Goal: Task Accomplishment & Management: Manage account settings

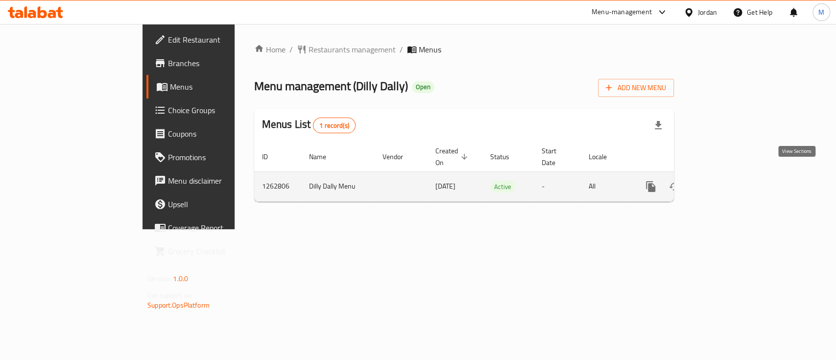
click at [734, 175] on link "enhanced table" at bounding box center [722, 187] width 24 height 24
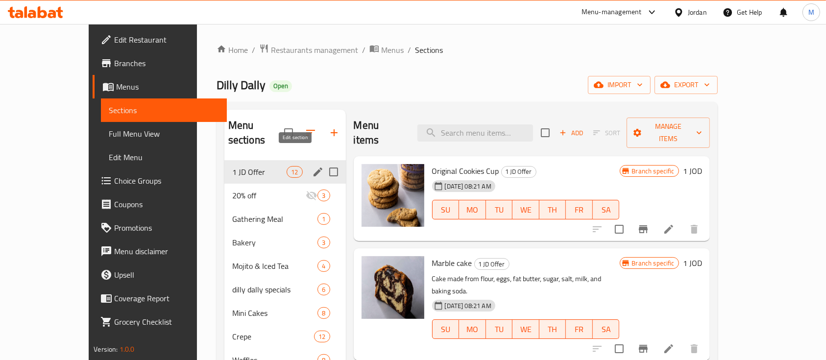
click at [312, 166] on icon "edit" at bounding box center [318, 172] width 12 height 12
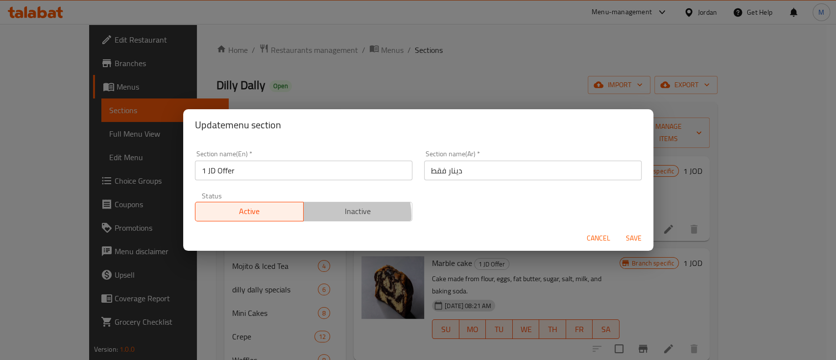
click at [331, 216] on span "Inactive" at bounding box center [358, 211] width 101 height 14
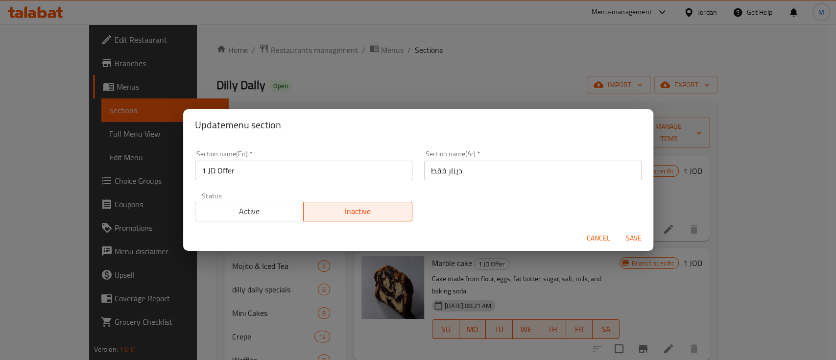
click at [632, 241] on span "Save" at bounding box center [634, 238] width 24 height 12
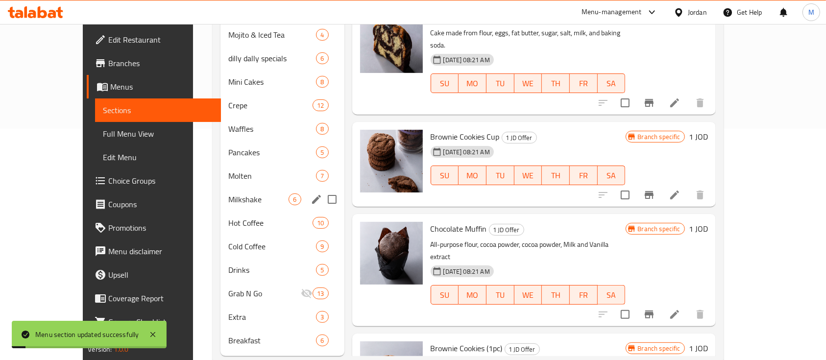
scroll to position [240, 0]
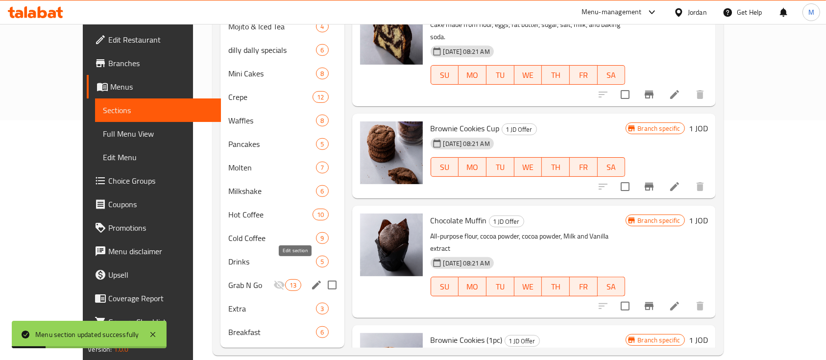
click at [312, 281] on icon "edit" at bounding box center [316, 285] width 9 height 9
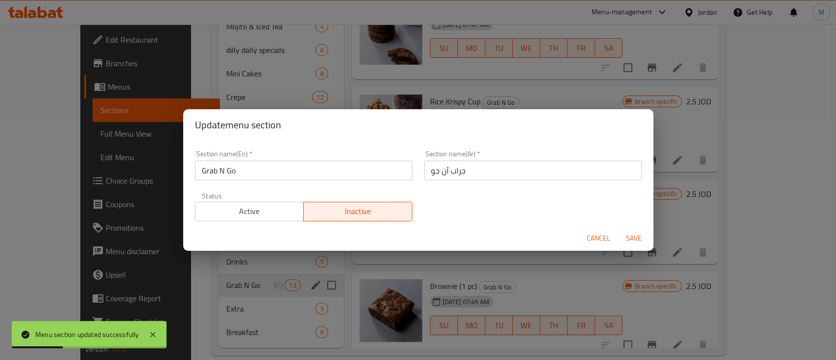
click at [264, 207] on span "Active" at bounding box center [249, 211] width 101 height 14
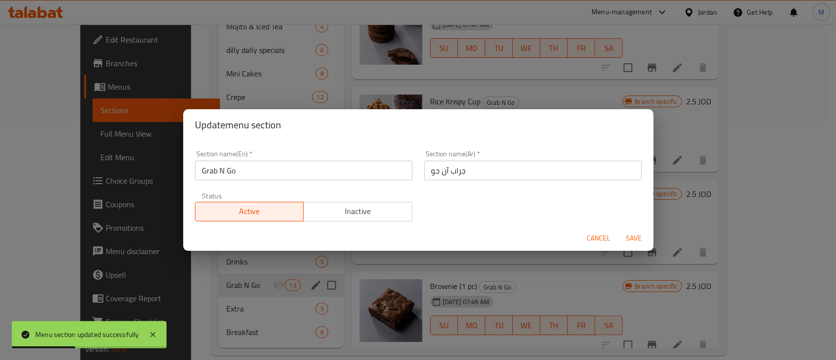
click at [639, 237] on span "Save" at bounding box center [634, 238] width 24 height 12
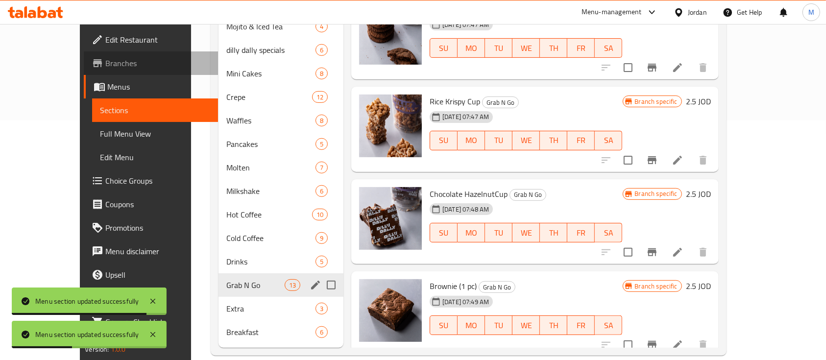
click at [105, 65] on span "Branches" at bounding box center [157, 63] width 105 height 12
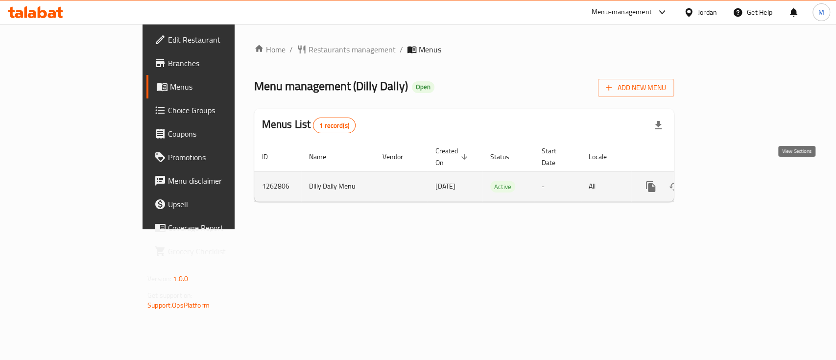
click at [728, 181] on icon "enhanced table" at bounding box center [722, 187] width 12 height 12
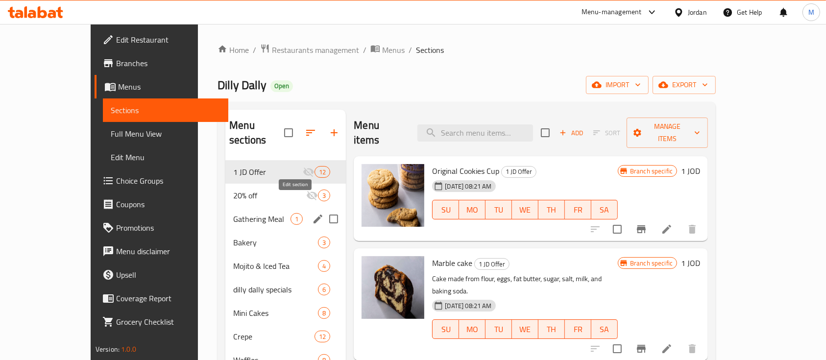
click at [312, 213] on icon "edit" at bounding box center [318, 219] width 12 height 12
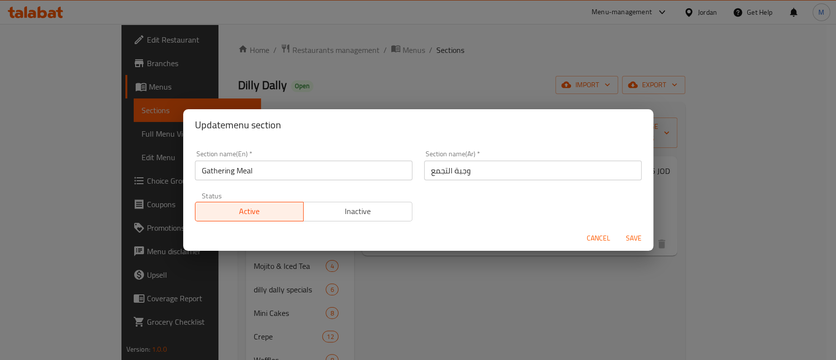
click at [388, 211] on span "Inactive" at bounding box center [358, 211] width 101 height 14
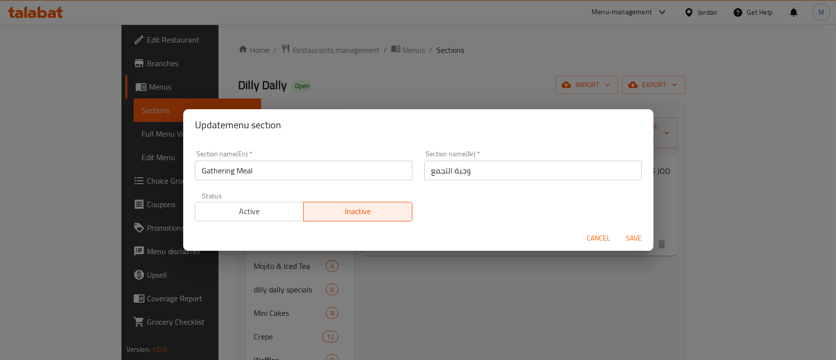
drag, startPoint x: 635, startPoint y: 237, endPoint x: 629, endPoint y: 242, distance: 7.7
click at [634, 237] on span "Save" at bounding box center [634, 238] width 24 height 12
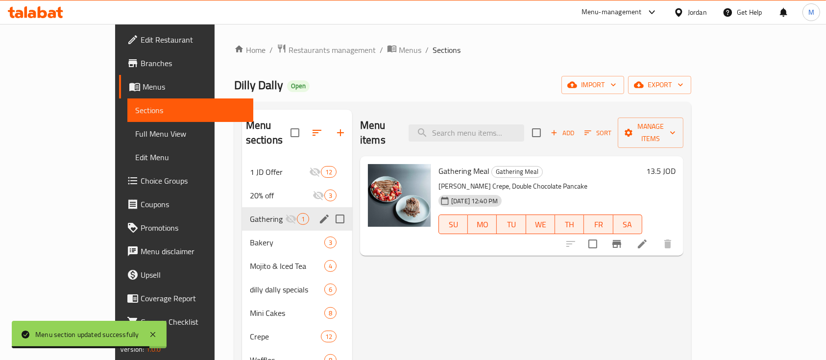
click at [627, 10] on div "Menu-management" at bounding box center [612, 12] width 60 height 12
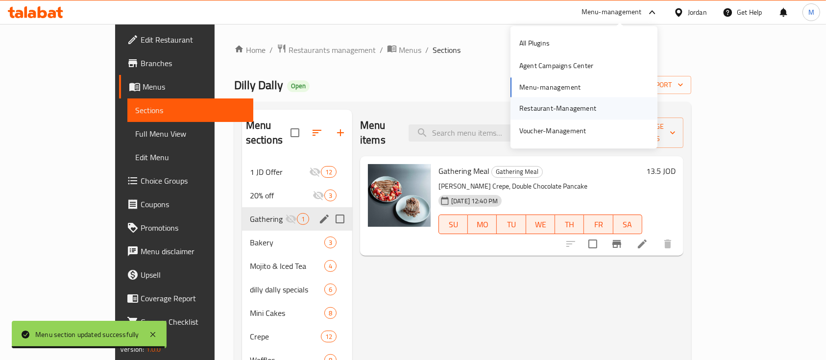
click at [571, 103] on div "Restaurant-Management" at bounding box center [557, 108] width 77 height 11
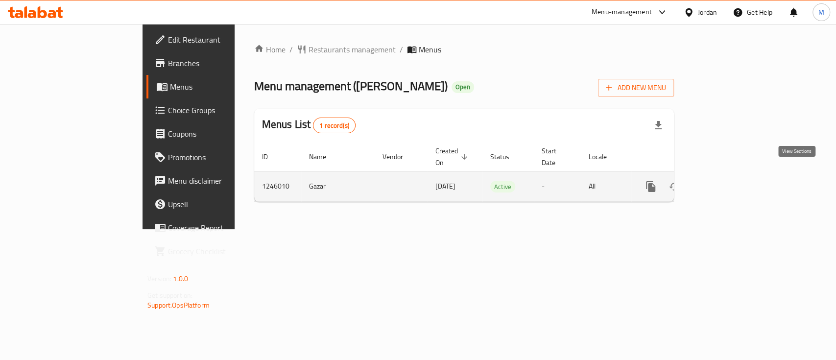
click at [728, 181] on icon "enhanced table" at bounding box center [722, 187] width 12 height 12
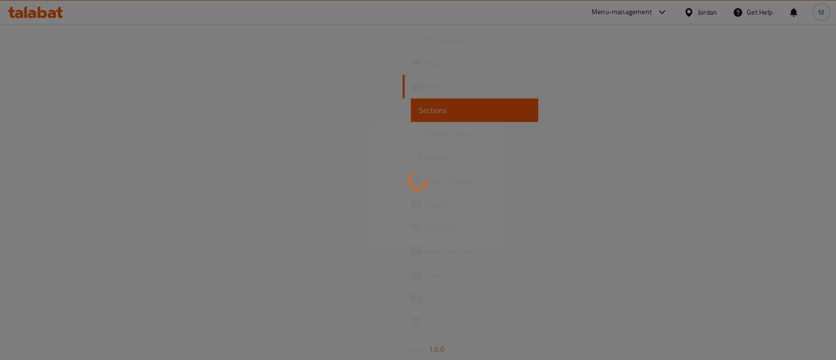
click at [792, 175] on div at bounding box center [418, 180] width 836 height 360
